Goal: Answer question/provide support

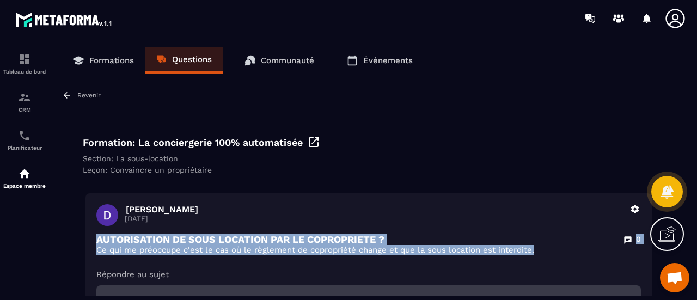
scroll to position [109, 0]
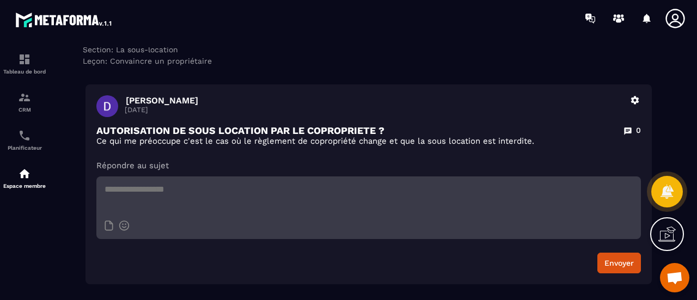
click at [259, 41] on section "Tableau de bord CRM Planificateur Espace membre Formations Questions Communauté…" at bounding box center [348, 171] width 697 height 270
click at [363, 114] on p "[DATE]" at bounding box center [374, 110] width 499 height 8
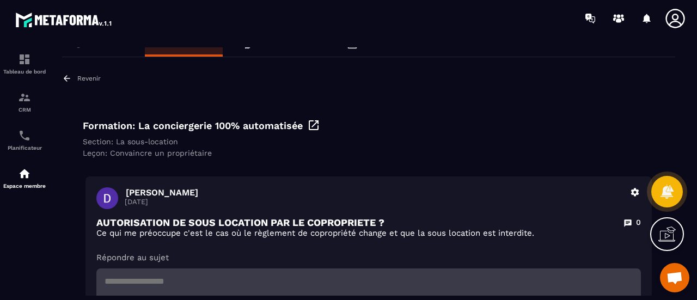
scroll to position [0, 0]
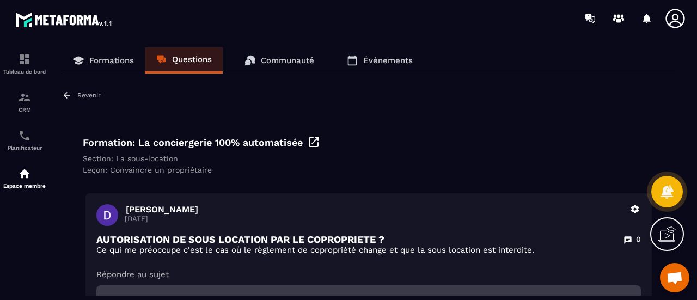
click at [222, 115] on div "Revenir Formation: La conciergerie 100% automatisée Section: La sous-location […" at bounding box center [368, 241] width 613 height 303
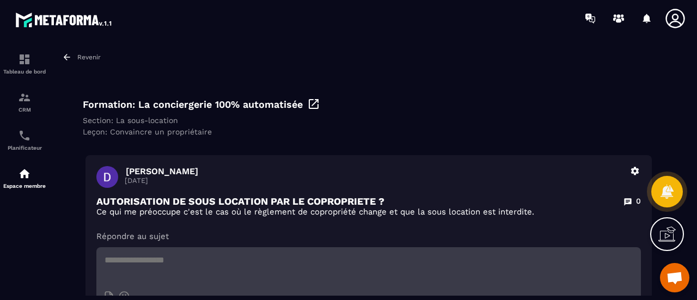
scroll to position [54, 0]
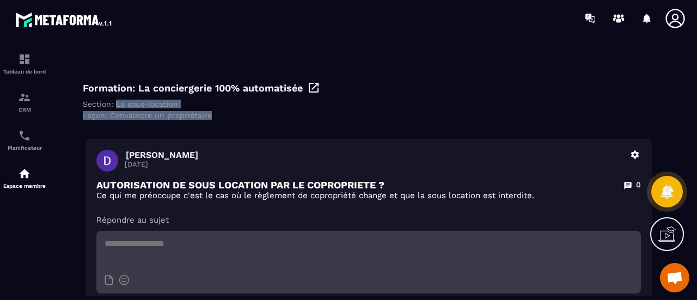
drag, startPoint x: 114, startPoint y: 103, endPoint x: 210, endPoint y: 118, distance: 96.3
click at [210, 118] on div "Formation: La conciergerie 100% automatisée Section: La sous-location [GEOGRAPH…" at bounding box center [369, 100] width 588 height 55
copy div "La sous-location [GEOGRAPHIC_DATA]: Convaincre un propriétaire"
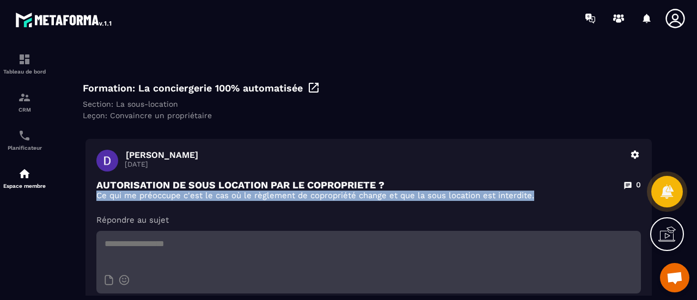
drag, startPoint x: 97, startPoint y: 195, endPoint x: 547, endPoint y: 192, distance: 449.8
click at [547, 192] on p "Ce qui me préoccupe c'est le cas où le règlement de copropriété change et que l…" at bounding box center [368, 196] width 545 height 10
copy p "Ce qui me préoccupe c'est le cas où le règlement de copropriété change et que l…"
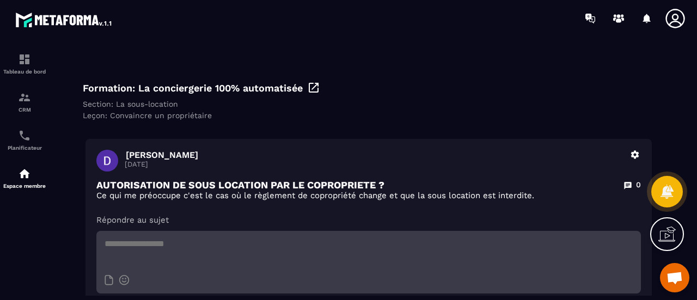
click at [356, 144] on div "Dominique Gallet 16 septembre Supprimer AUTORISATION DE SOUS LOCATION PAR LE CO…" at bounding box center [368, 239] width 566 height 200
click at [209, 252] on textarea at bounding box center [368, 250] width 545 height 38
paste textarea "**********"
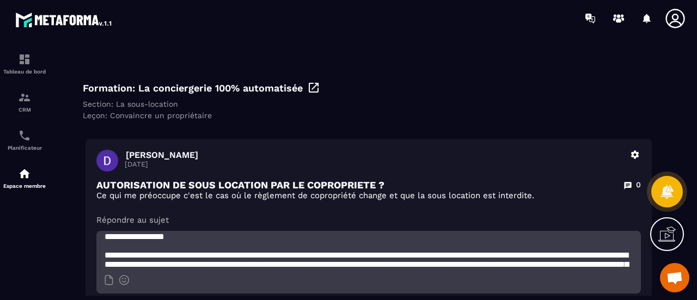
scroll to position [0, 0]
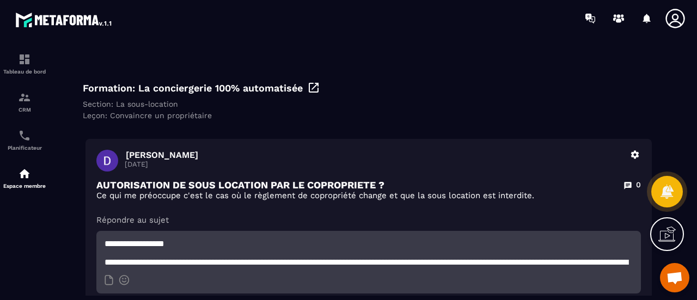
click at [108, 261] on textarea "**********" at bounding box center [368, 250] width 545 height 38
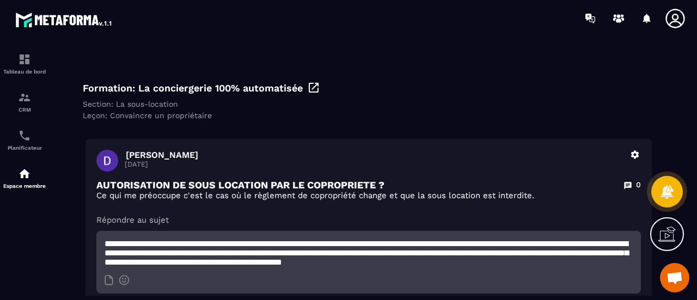
click at [351, 261] on textarea "**********" at bounding box center [368, 250] width 545 height 38
click at [601, 256] on textarea "**********" at bounding box center [368, 250] width 545 height 38
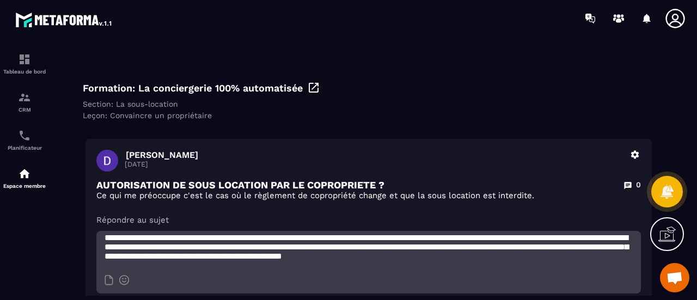
scroll to position [19, 0]
click at [212, 254] on textarea "**********" at bounding box center [368, 250] width 545 height 38
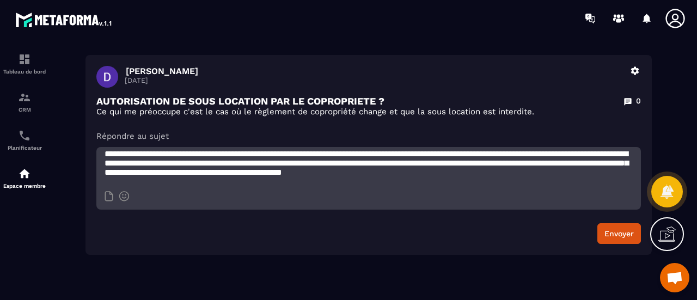
scroll to position [163, 0]
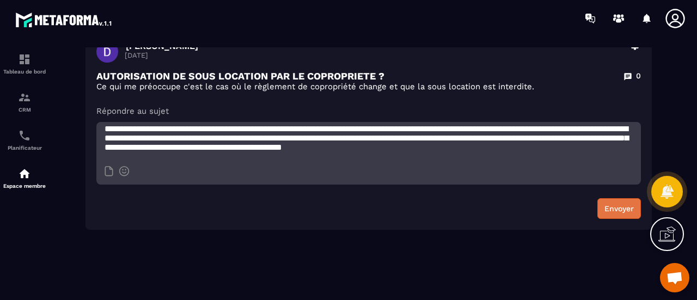
type textarea "**********"
click at [633, 210] on button "Envoyer" at bounding box center [619, 208] width 44 height 21
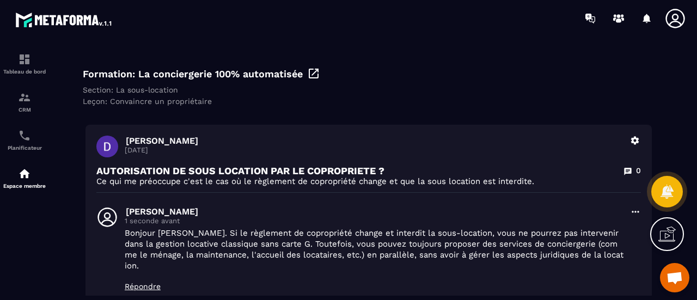
scroll to position [0, 0]
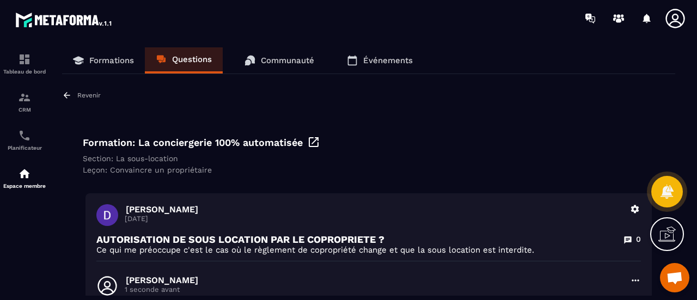
click at [204, 63] on p "Questions" at bounding box center [192, 59] width 40 height 10
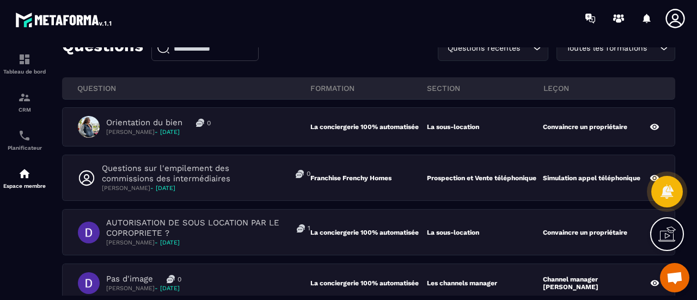
scroll to position [109, 0]
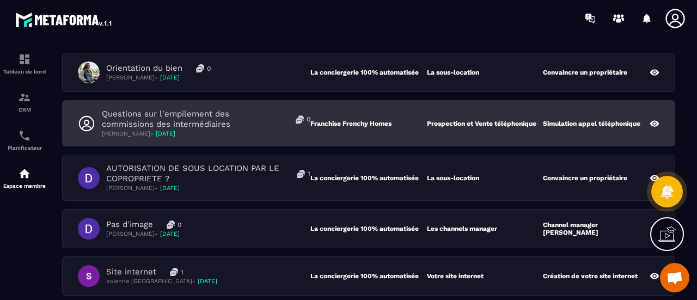
click at [285, 131] on p "Karine Baude - 17 septembre" at bounding box center [206, 134] width 209 height 8
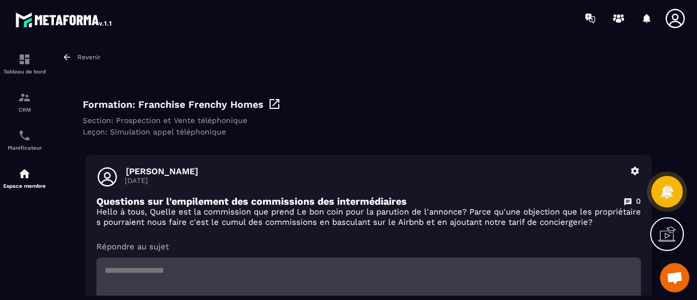
scroll to position [54, 0]
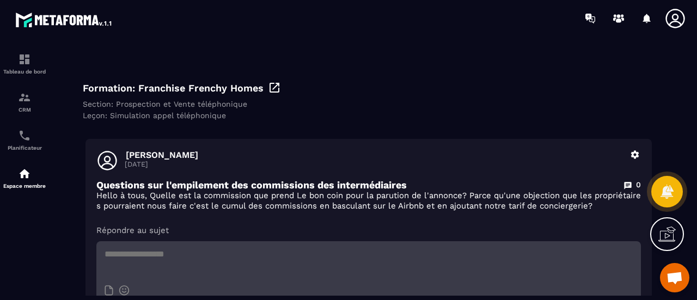
drag, startPoint x: 580, startPoint y: 84, endPoint x: 567, endPoint y: 176, distance: 93.6
click at [580, 84] on div "Formation: Franchise Frenchy Homes" at bounding box center [369, 87] width 572 height 13
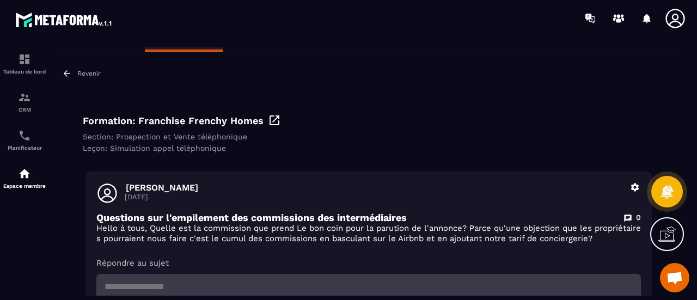
scroll to position [0, 0]
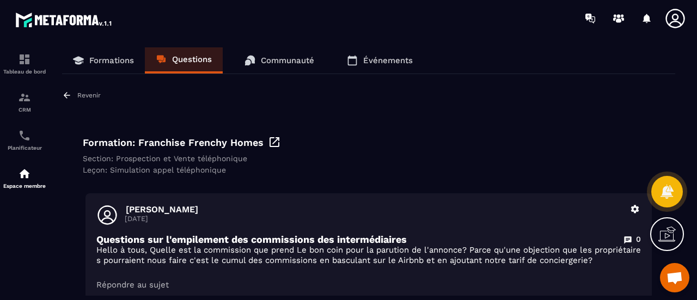
click at [174, 58] on p "Questions" at bounding box center [192, 59] width 40 height 10
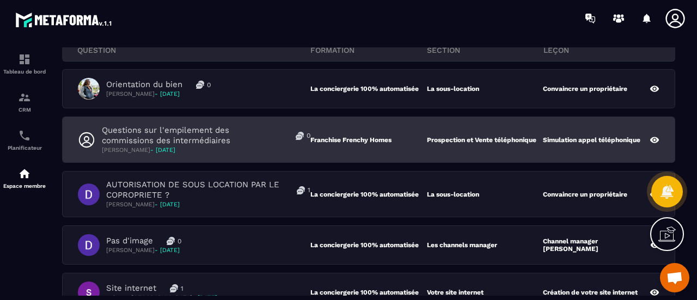
scroll to position [109, 0]
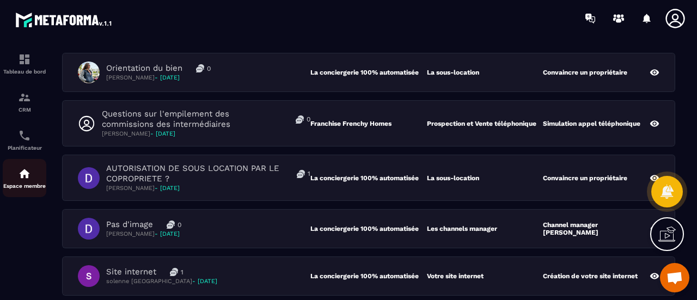
click at [21, 175] on img at bounding box center [24, 173] width 13 height 13
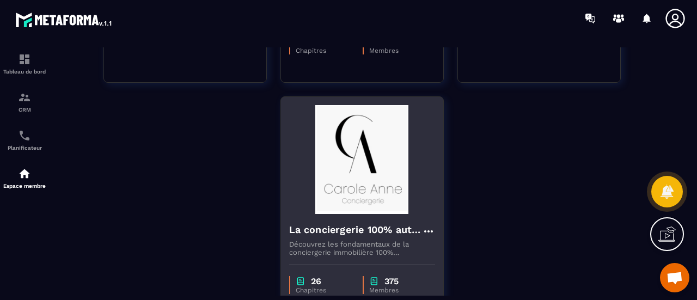
scroll to position [327, 0]
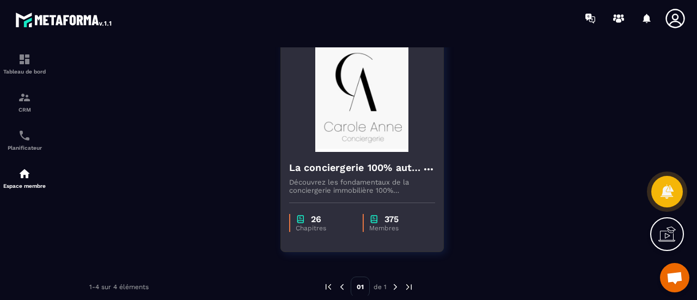
click at [360, 133] on img at bounding box center [362, 97] width 146 height 109
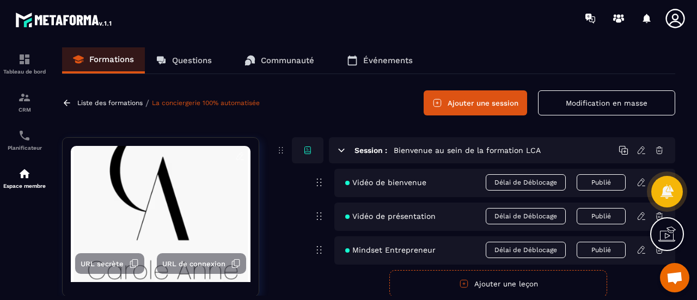
click at [182, 56] on p "Questions" at bounding box center [192, 61] width 40 height 10
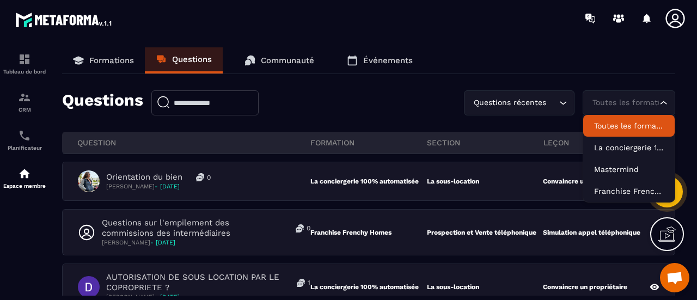
click at [618, 104] on div "Toutes les formations" at bounding box center [624, 103] width 70 height 12
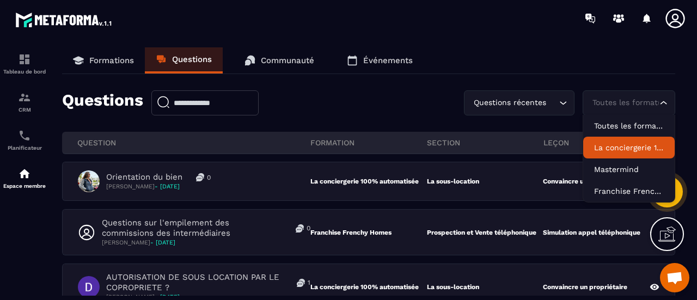
click at [632, 151] on p "La conciergerie 100% automatisée" at bounding box center [629, 147] width 70 height 11
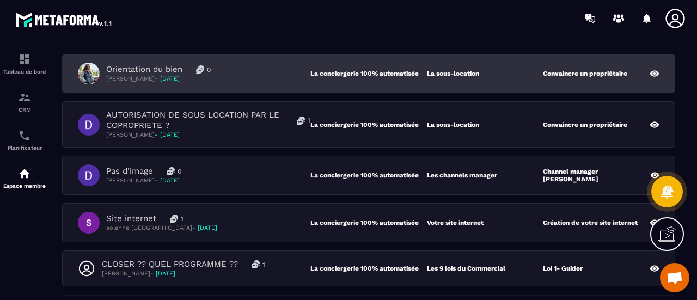
scroll to position [109, 0]
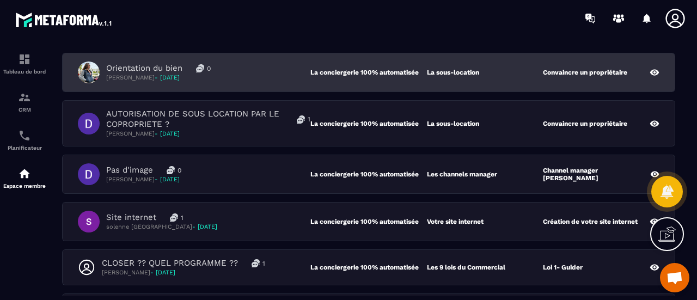
click at [305, 77] on div "Orientation du bien 0 Marilia DE ANDRADE - 17 septembre" at bounding box center [194, 73] width 233 height 22
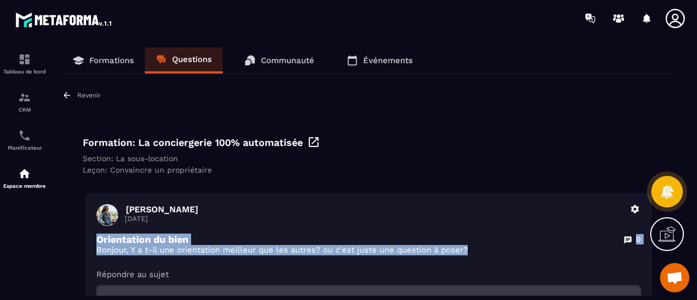
drag, startPoint x: 96, startPoint y: 237, endPoint x: 565, endPoint y: 254, distance: 469.2
click at [565, 254] on div "Orientation du bien 0 Bonjour, Y a t-il une orientation meilleur que les autres…" at bounding box center [368, 245] width 545 height 22
copy div "Orientation du bien 0 Bonjour, Y a t-il une orientation meilleur que les autres…"
drag, startPoint x: 83, startPoint y: 160, endPoint x: 341, endPoint y: 192, distance: 260.1
click at [341, 192] on div "Revenir Formation: La conciergerie 100% automatisée Section: La sous-location L…" at bounding box center [368, 241] width 613 height 303
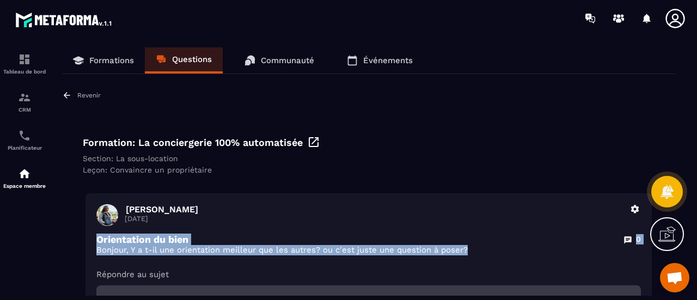
click at [84, 164] on div "Formation: La conciergerie 100% automatisée Section: La sous-location Leçon: Co…" at bounding box center [369, 154] width 588 height 55
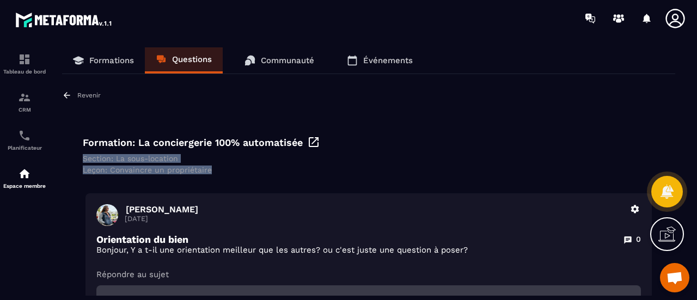
drag, startPoint x: 82, startPoint y: 156, endPoint x: 212, endPoint y: 172, distance: 131.1
click at [212, 172] on div "Formation: La conciergerie 100% automatisée Section: La sous-location Leçon: Co…" at bounding box center [369, 154] width 588 height 55
copy div "Section: La sous-location Leçon: Convaincre un propriétaire"
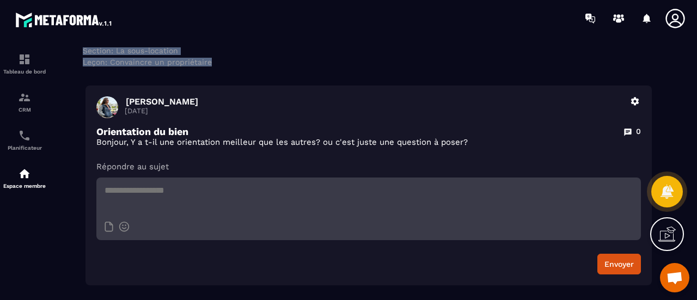
scroll to position [109, 0]
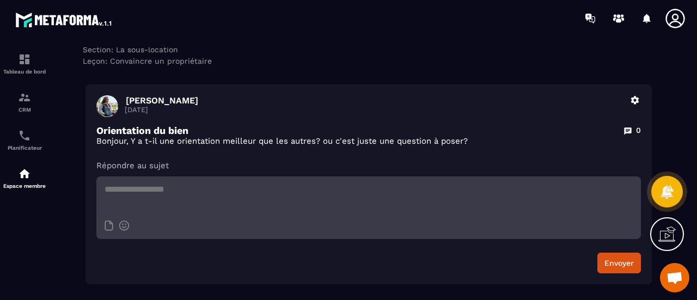
click at [205, 198] on textarea at bounding box center [368, 195] width 545 height 38
paste textarea "**********"
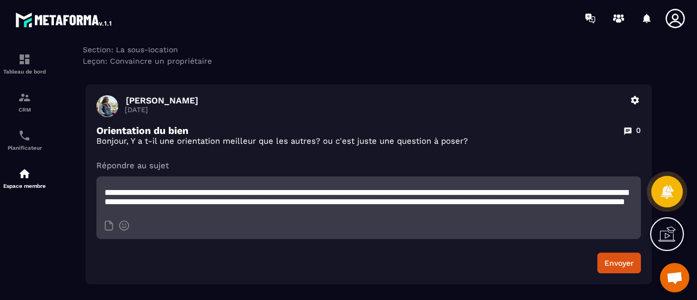
scroll to position [0, 0]
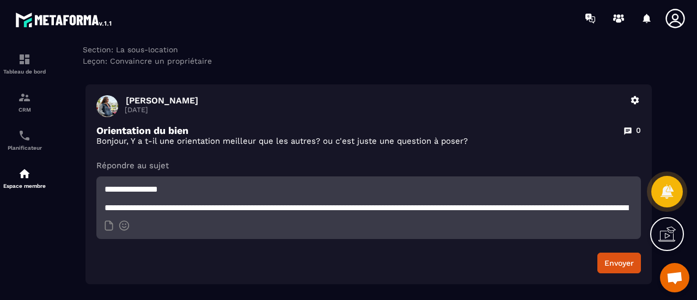
click at [106, 209] on textarea "**********" at bounding box center [368, 195] width 545 height 38
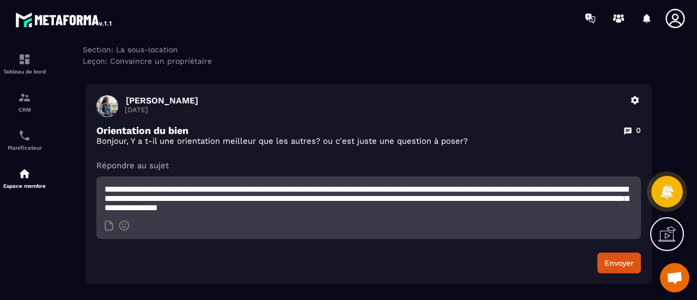
click at [351, 203] on textarea "**********" at bounding box center [368, 195] width 545 height 38
click at [215, 205] on textarea "**********" at bounding box center [368, 195] width 545 height 38
click at [469, 198] on textarea "**********" at bounding box center [368, 195] width 545 height 38
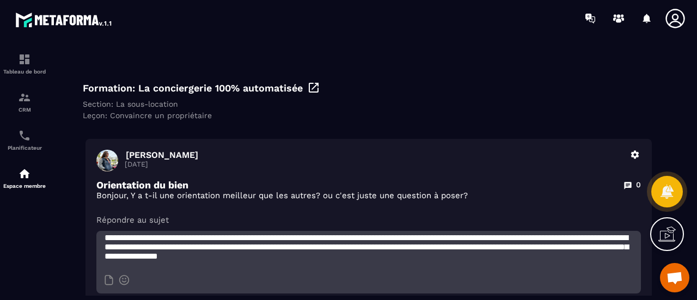
scroll to position [109, 0]
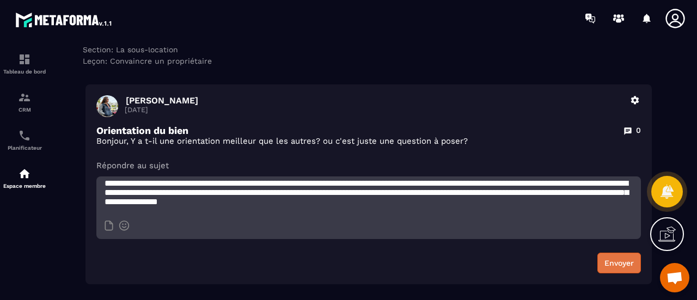
type textarea "**********"
click at [623, 266] on button "Envoyer" at bounding box center [619, 263] width 44 height 21
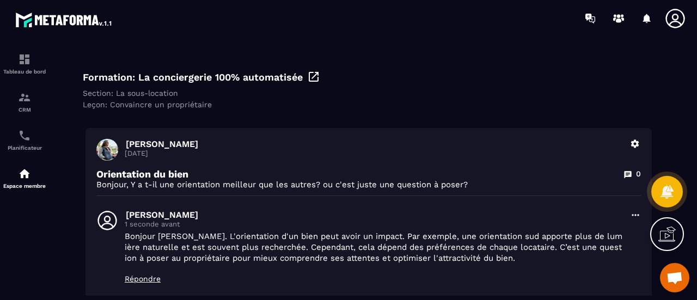
scroll to position [0, 0]
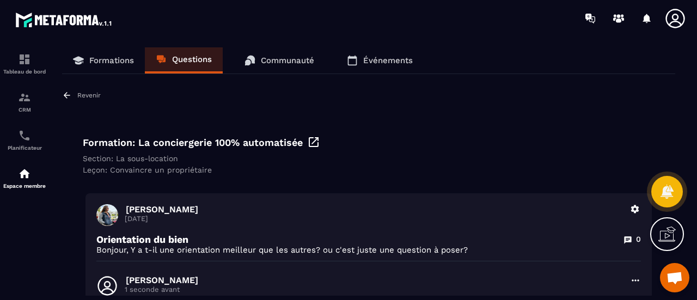
click at [167, 53] on link "Questions" at bounding box center [184, 60] width 78 height 26
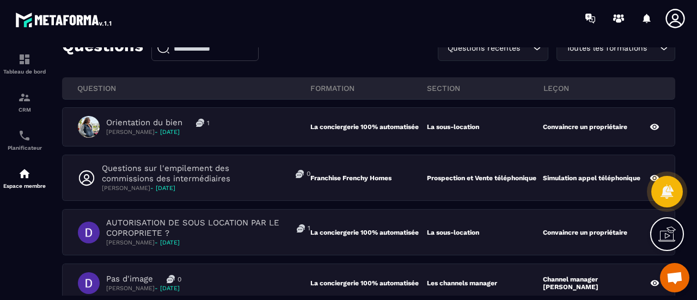
scroll to position [109, 0]
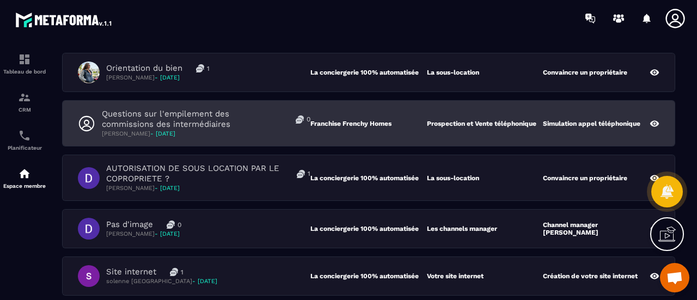
click at [402, 124] on p "Franchise Frenchy Homes" at bounding box center [368, 124] width 117 height 8
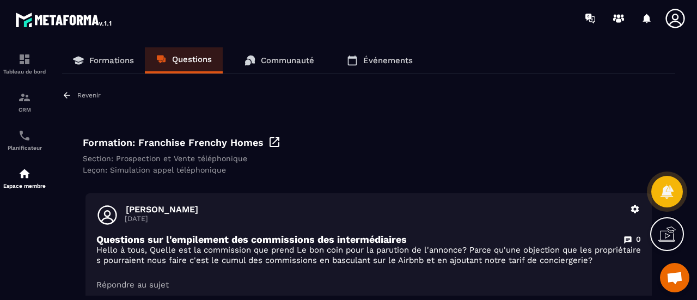
click at [196, 64] on link "Questions" at bounding box center [184, 60] width 78 height 26
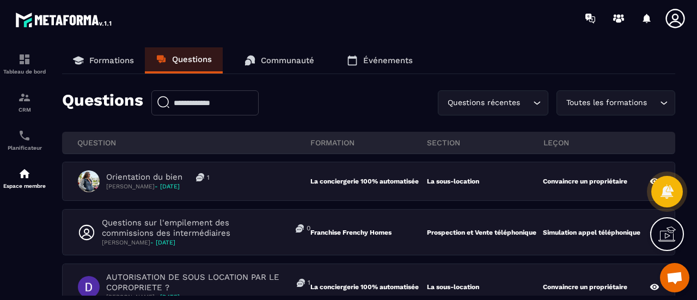
click at [624, 105] on div "Toutes les formations" at bounding box center [611, 103] width 96 height 12
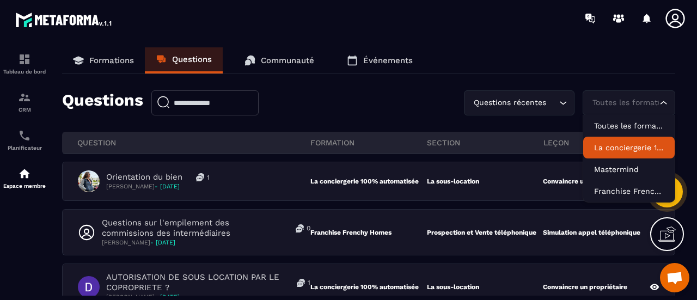
click at [622, 149] on p "La conciergerie 100% automatisée" at bounding box center [629, 147] width 70 height 11
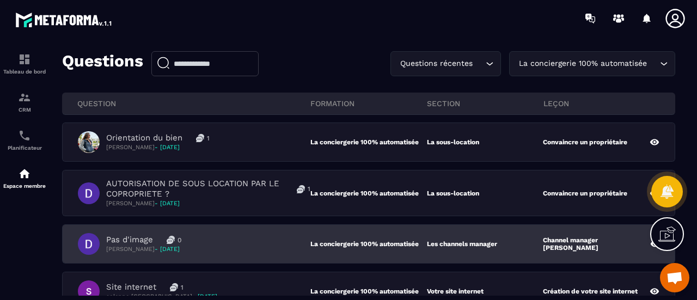
scroll to position [109, 0]
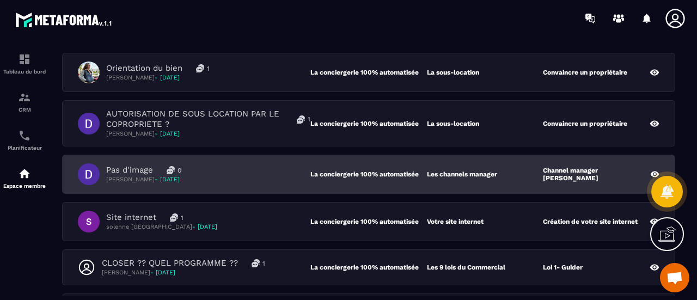
click at [268, 167] on div "Pas d'image 0 Dominique Gallet - 16 septembre" at bounding box center [194, 174] width 233 height 22
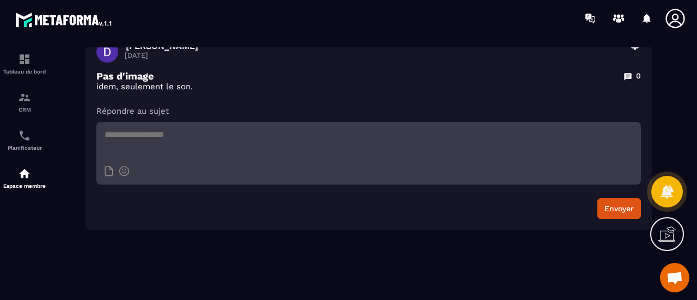
scroll to position [54, 0]
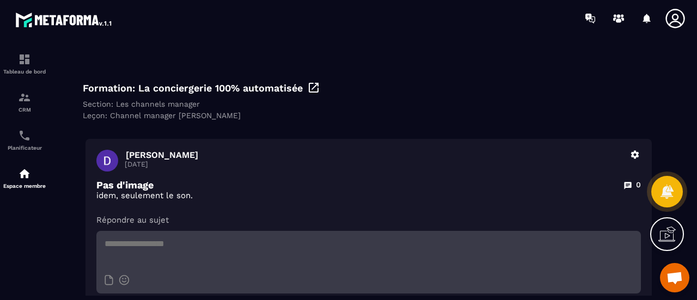
click at [314, 93] on icon at bounding box center [313, 87] width 13 height 13
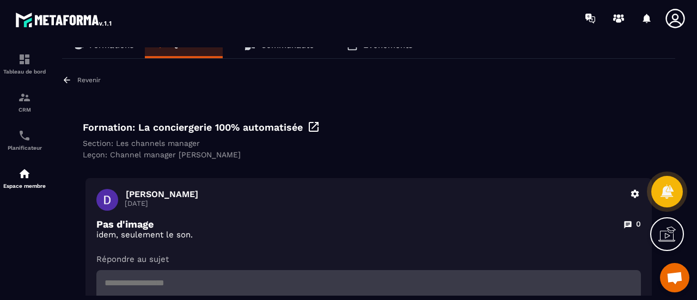
scroll to position [0, 0]
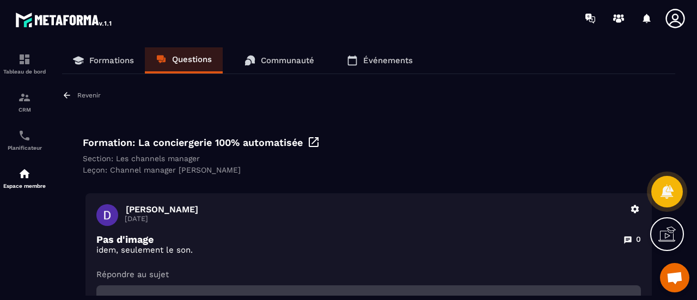
click at [191, 60] on p "Questions" at bounding box center [192, 59] width 40 height 10
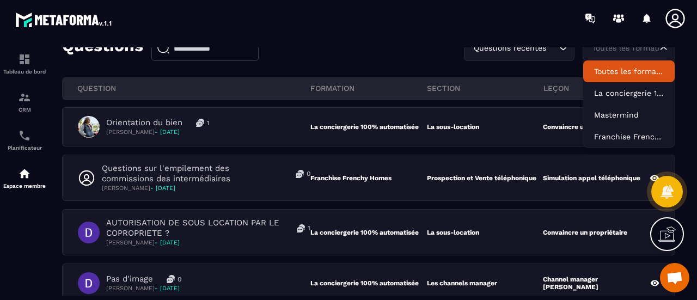
scroll to position [50, 0]
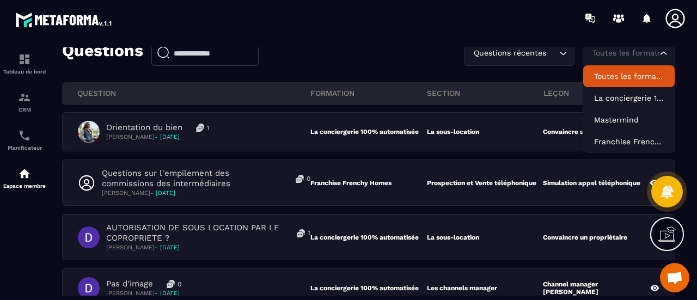
click at [658, 55] on div "Toutes les formations Loading..." at bounding box center [629, 53] width 93 height 25
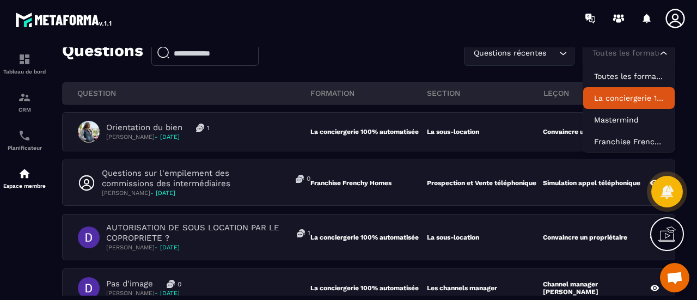
click at [629, 101] on p "La conciergerie 100% automatisée" at bounding box center [629, 98] width 70 height 11
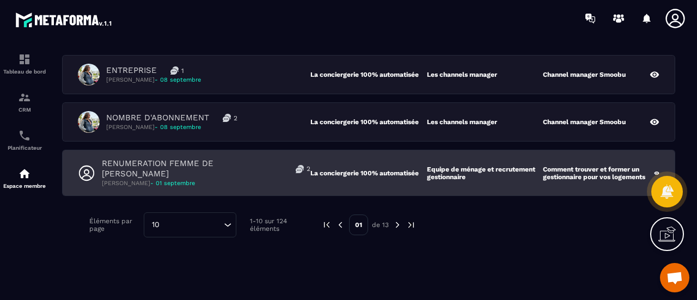
scroll to position [443, 0]
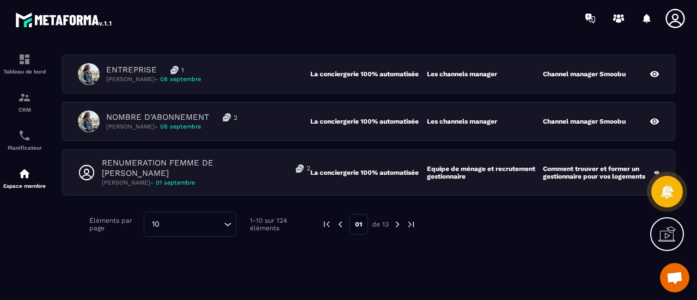
click at [397, 219] on img at bounding box center [398, 224] width 10 height 10
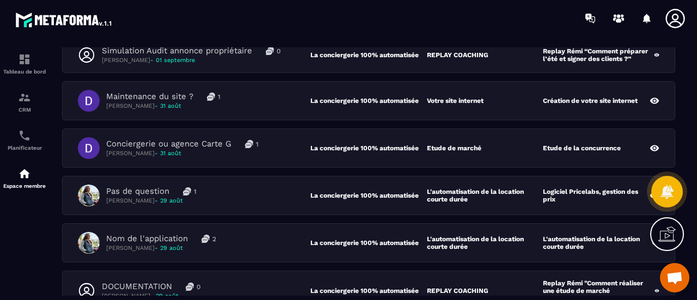
scroll to position [46, 0]
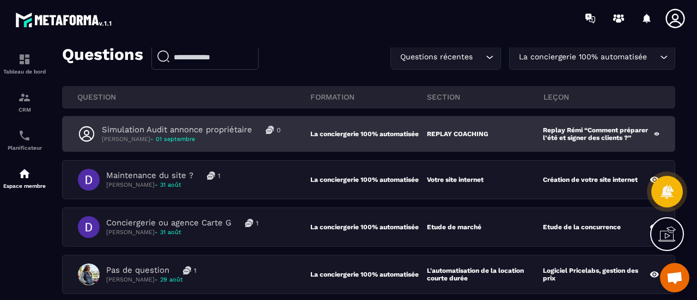
click at [290, 139] on div "Simulation Audit annonce propriétaire 0 Liana Coquelard - 01 septembre" at bounding box center [194, 134] width 233 height 19
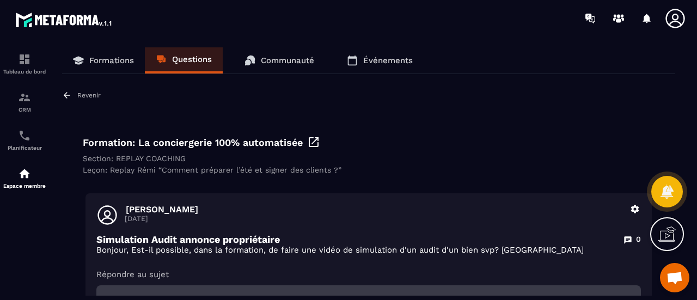
click at [123, 57] on p "Formations" at bounding box center [111, 61] width 45 height 10
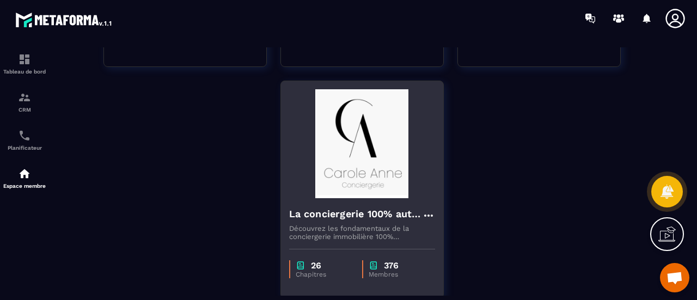
scroll to position [327, 0]
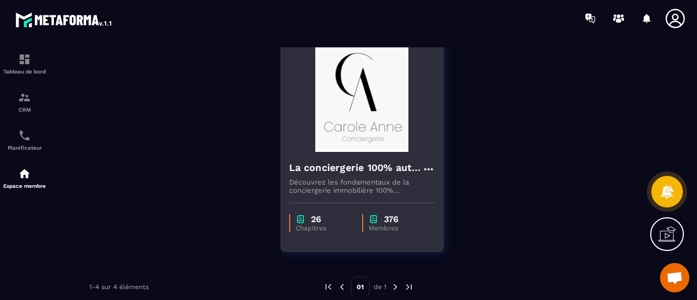
click at [355, 143] on img at bounding box center [362, 97] width 146 height 109
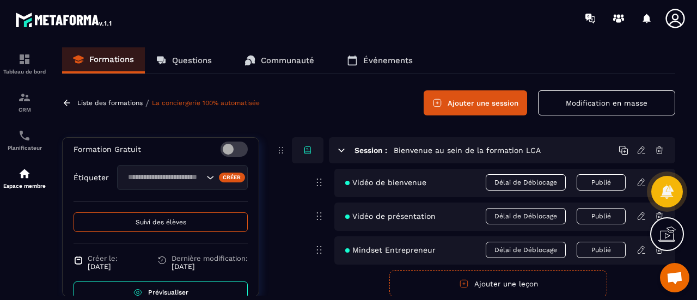
scroll to position [467, 0]
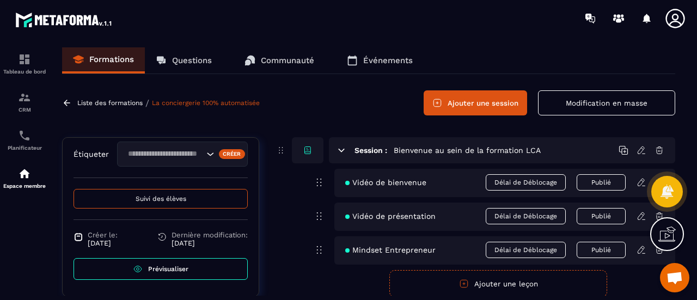
click at [192, 200] on button "Suivi des élèves" at bounding box center [161, 199] width 174 height 20
click at [179, 200] on span "Suivi des élèves" at bounding box center [161, 199] width 51 height 8
click at [164, 200] on span "Suivi des élèves" at bounding box center [161, 199] width 51 height 8
